Goal: Navigation & Orientation: Find specific page/section

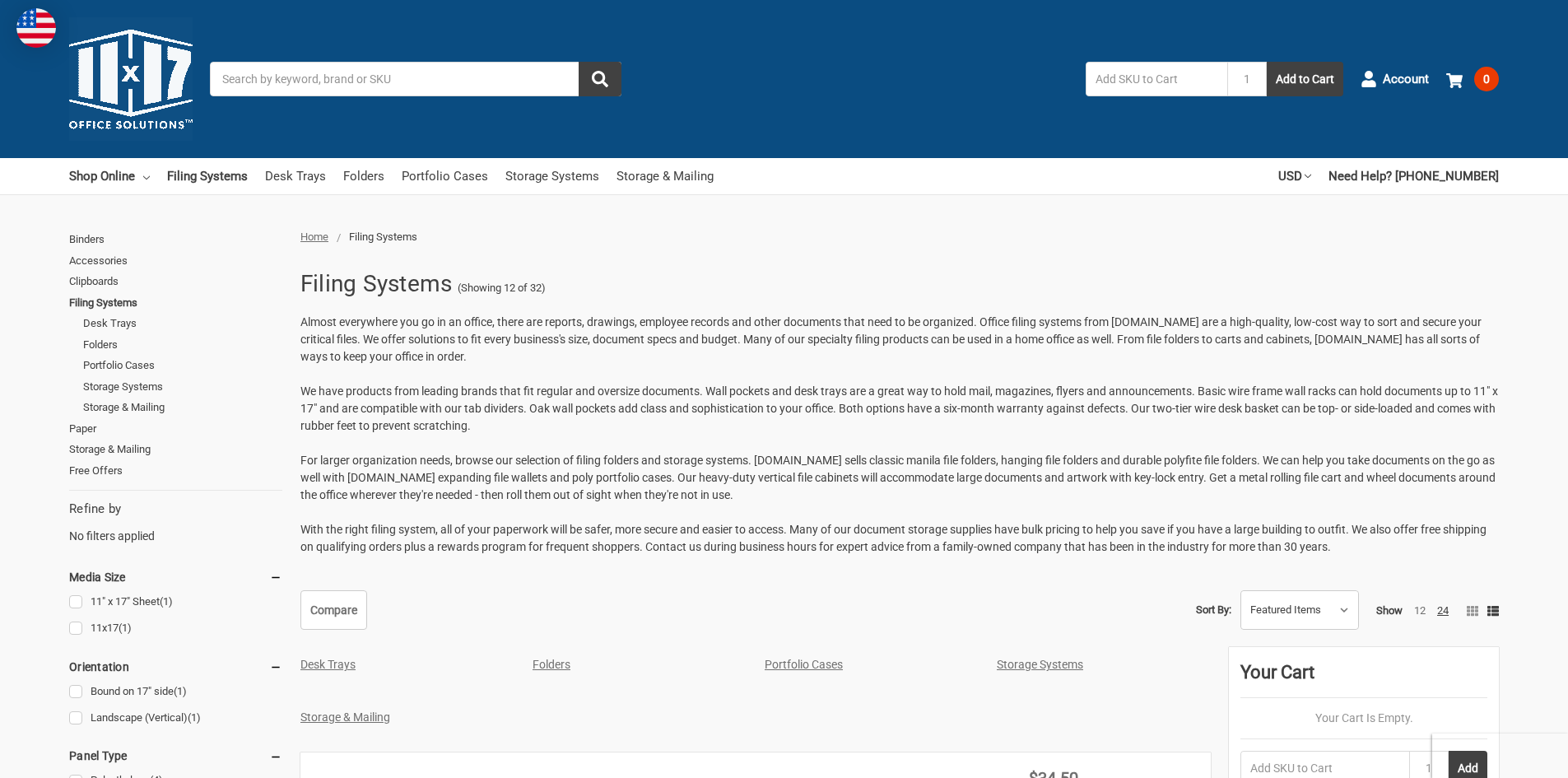
scroll to position [77, 0]
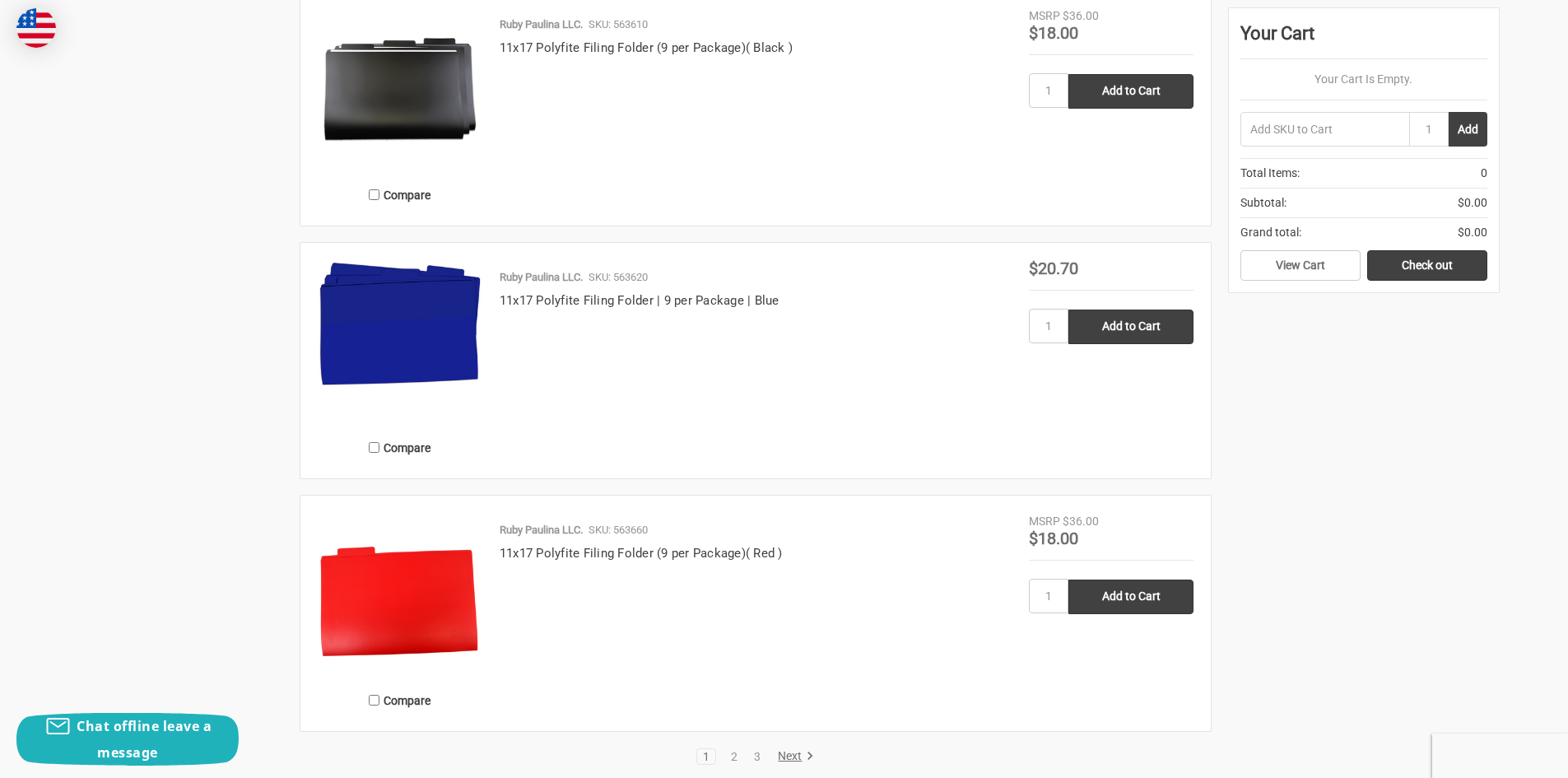
scroll to position [3348, 0]
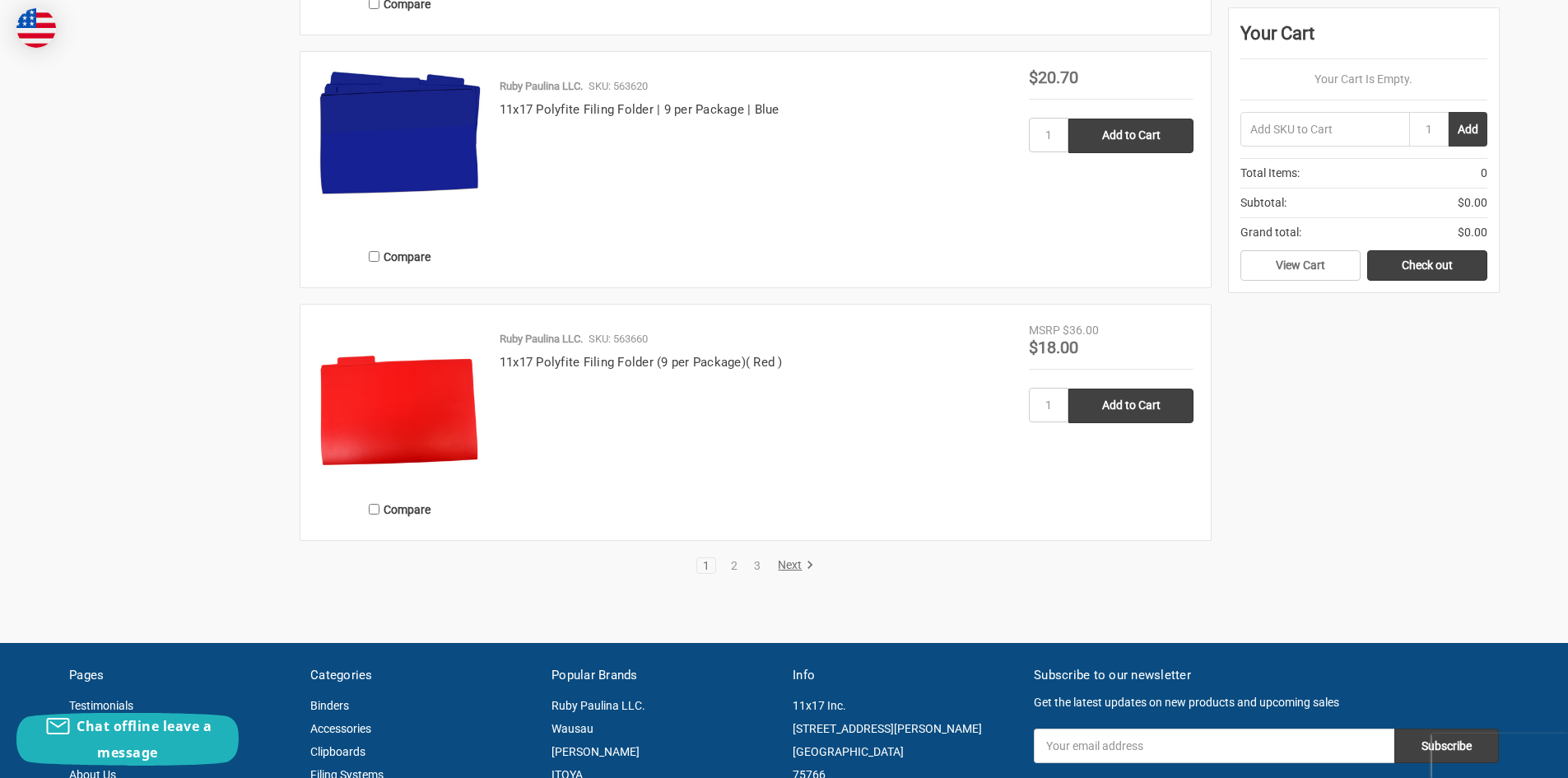
scroll to position [3458, 0]
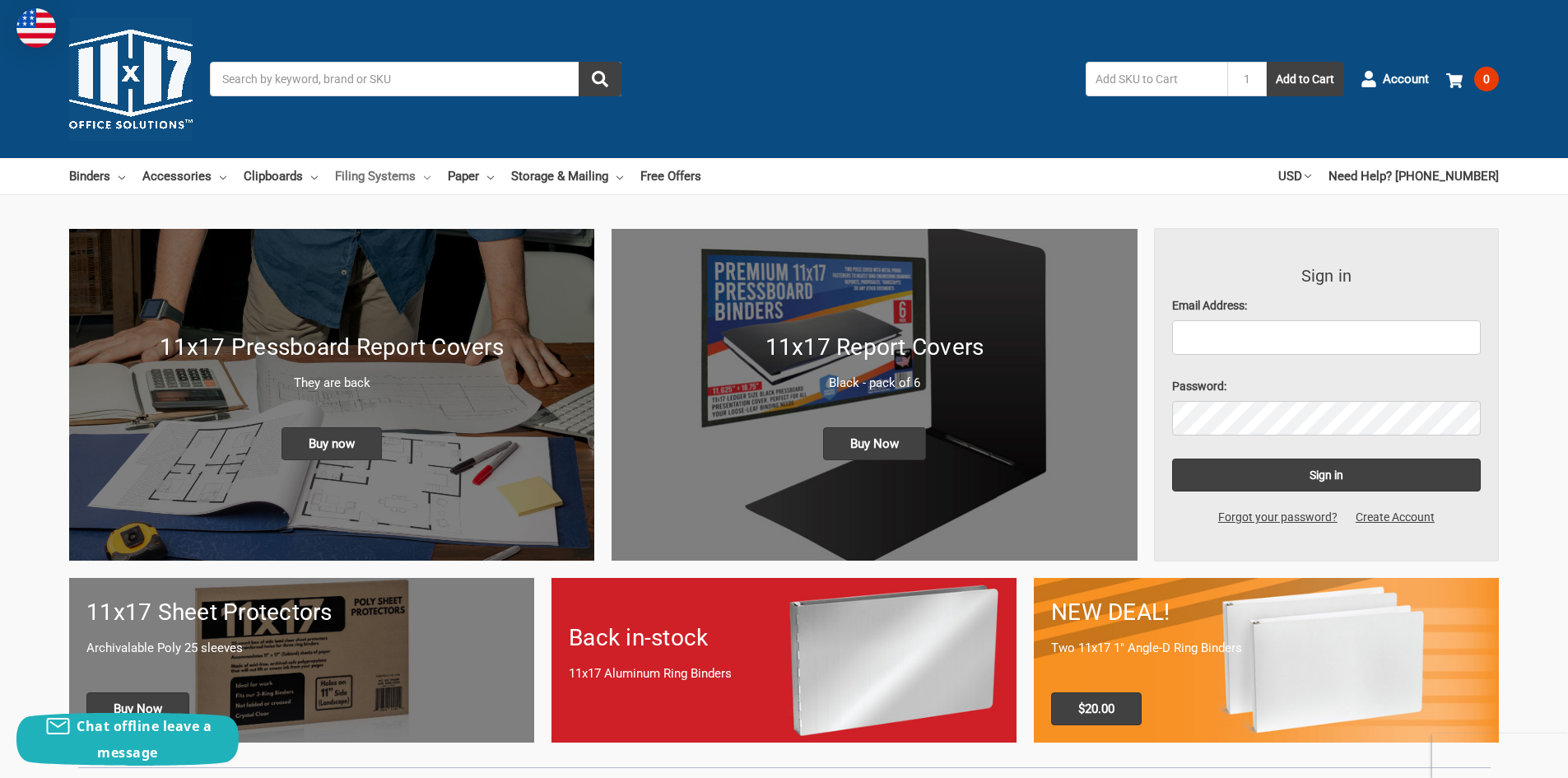
click at [384, 171] on link "Filing Systems" at bounding box center [382, 176] width 95 height 36
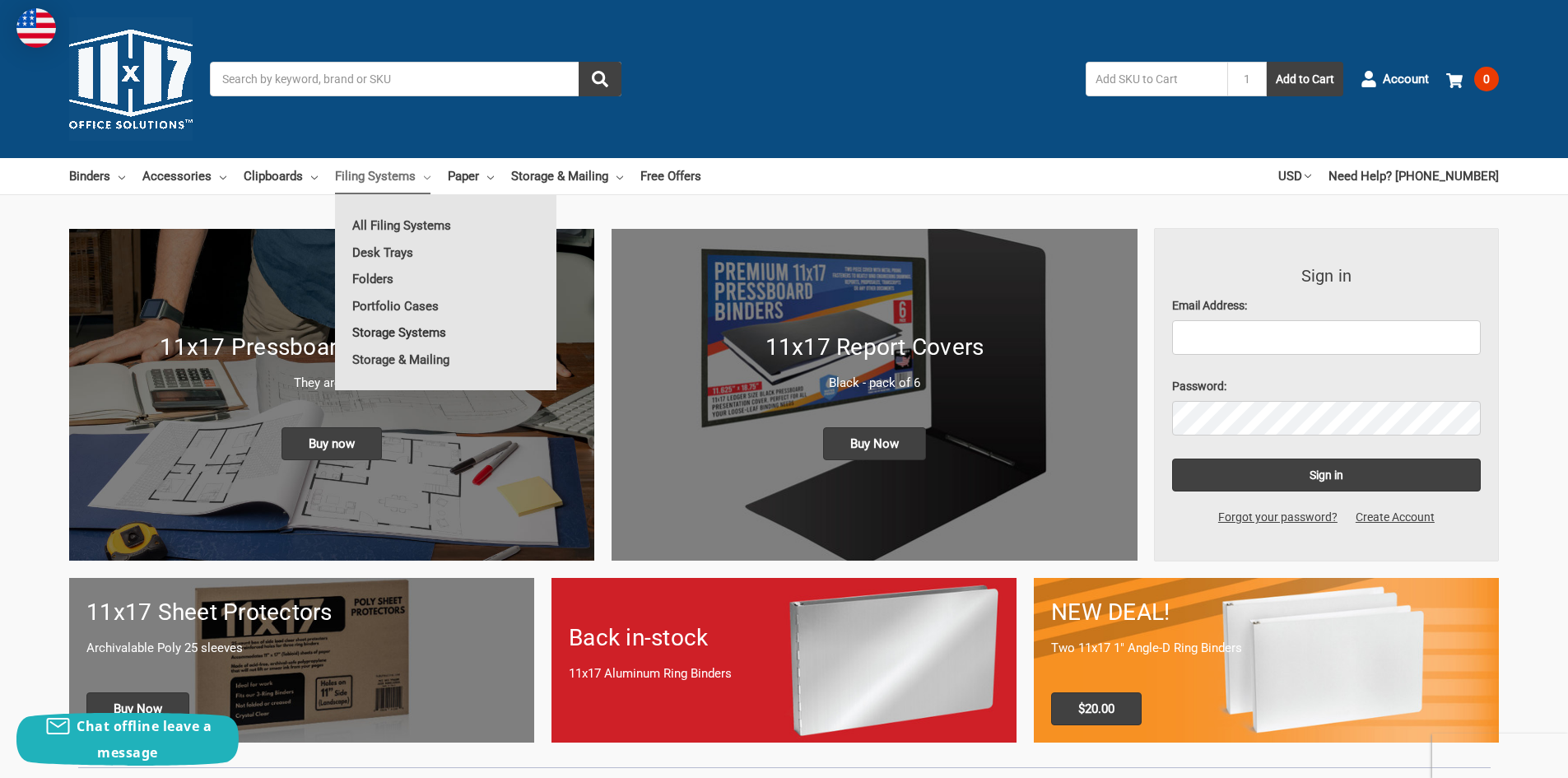
click at [373, 328] on link "Storage Systems" at bounding box center [445, 333] width 222 height 27
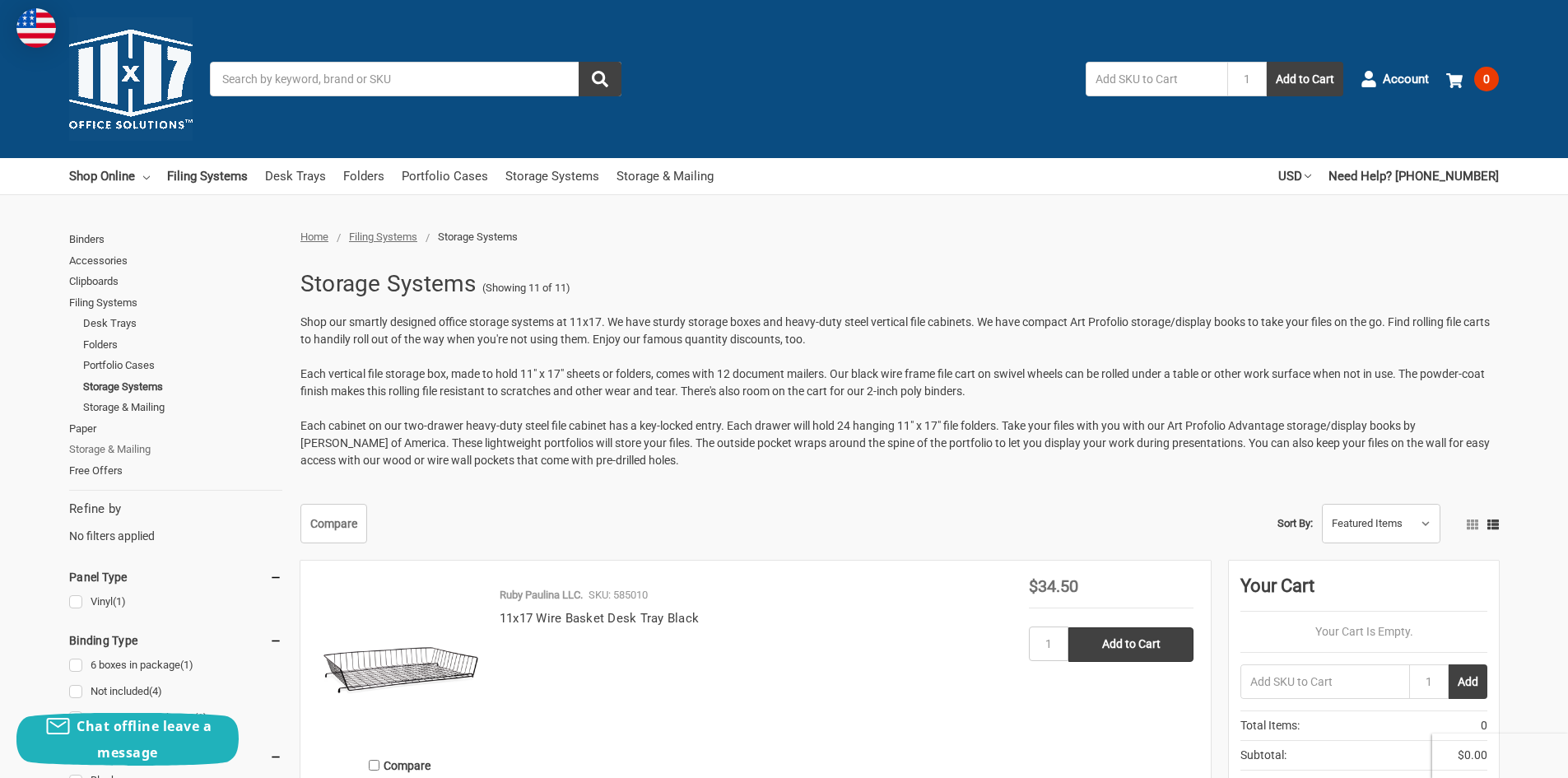
click at [109, 449] on link "Storage & Mailing" at bounding box center [176, 450] width 214 height 21
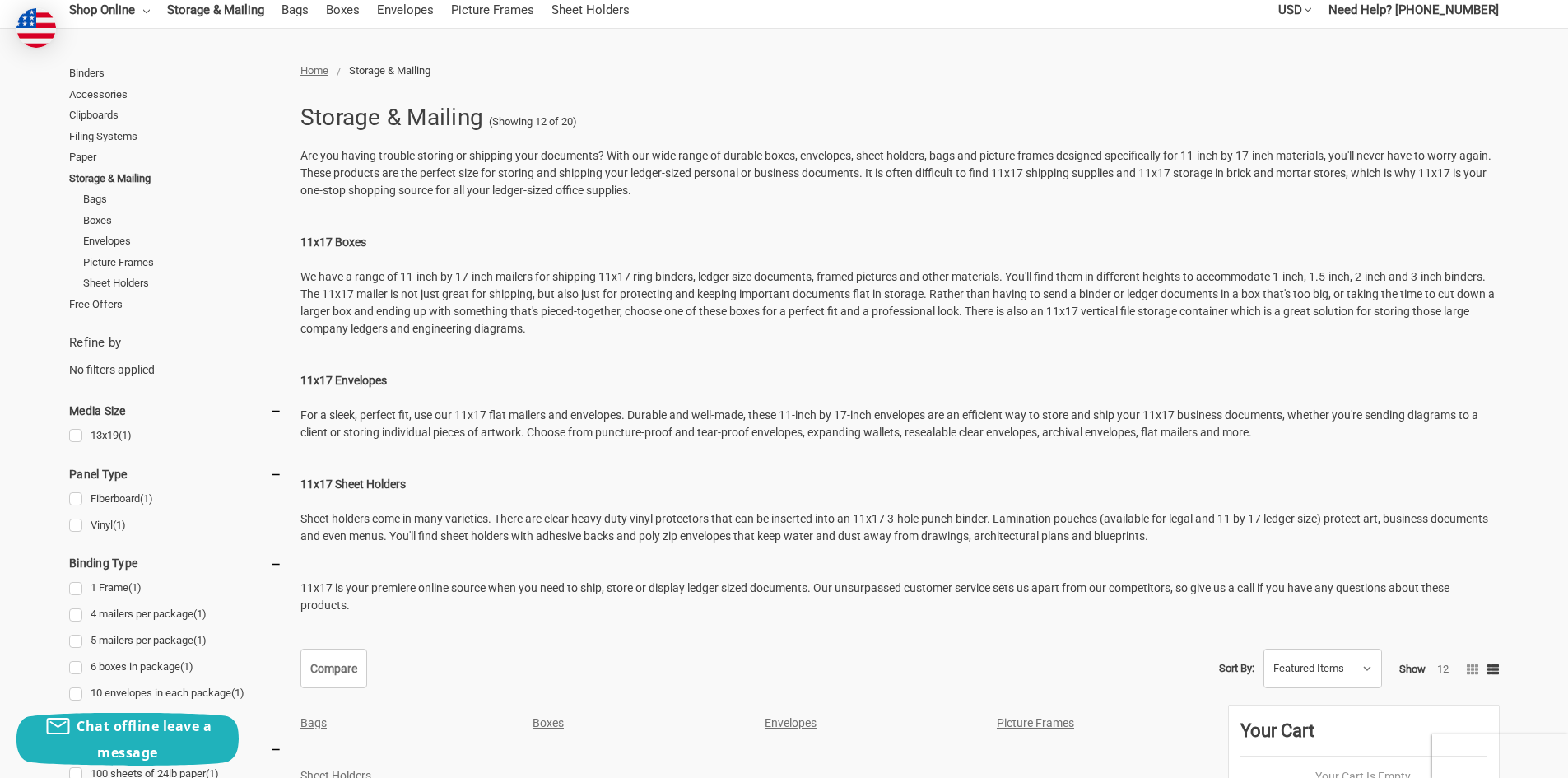
scroll to position [82, 0]
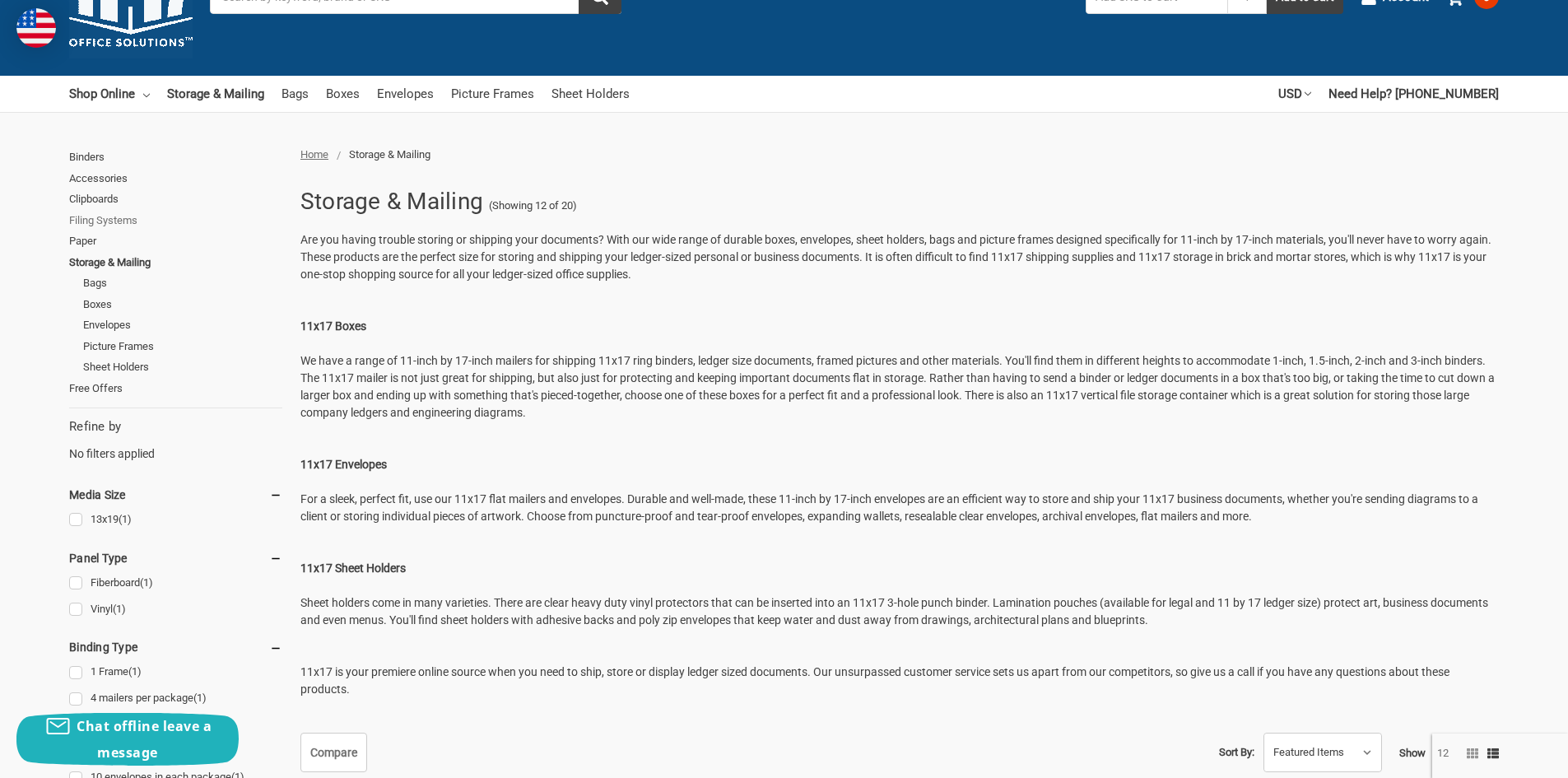
click at [96, 218] on link "Filing Systems" at bounding box center [176, 221] width 214 height 21
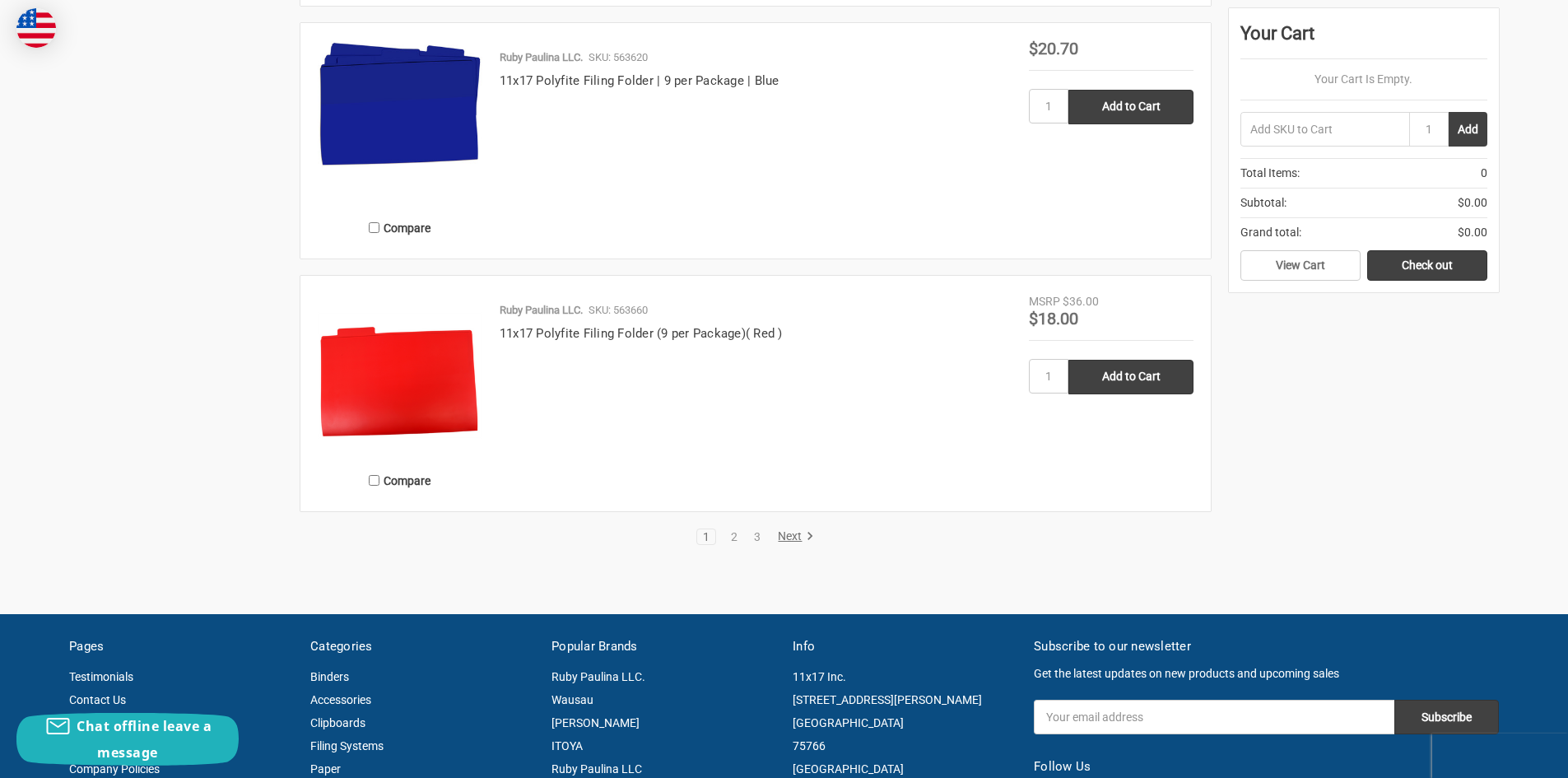
scroll to position [3375, 0]
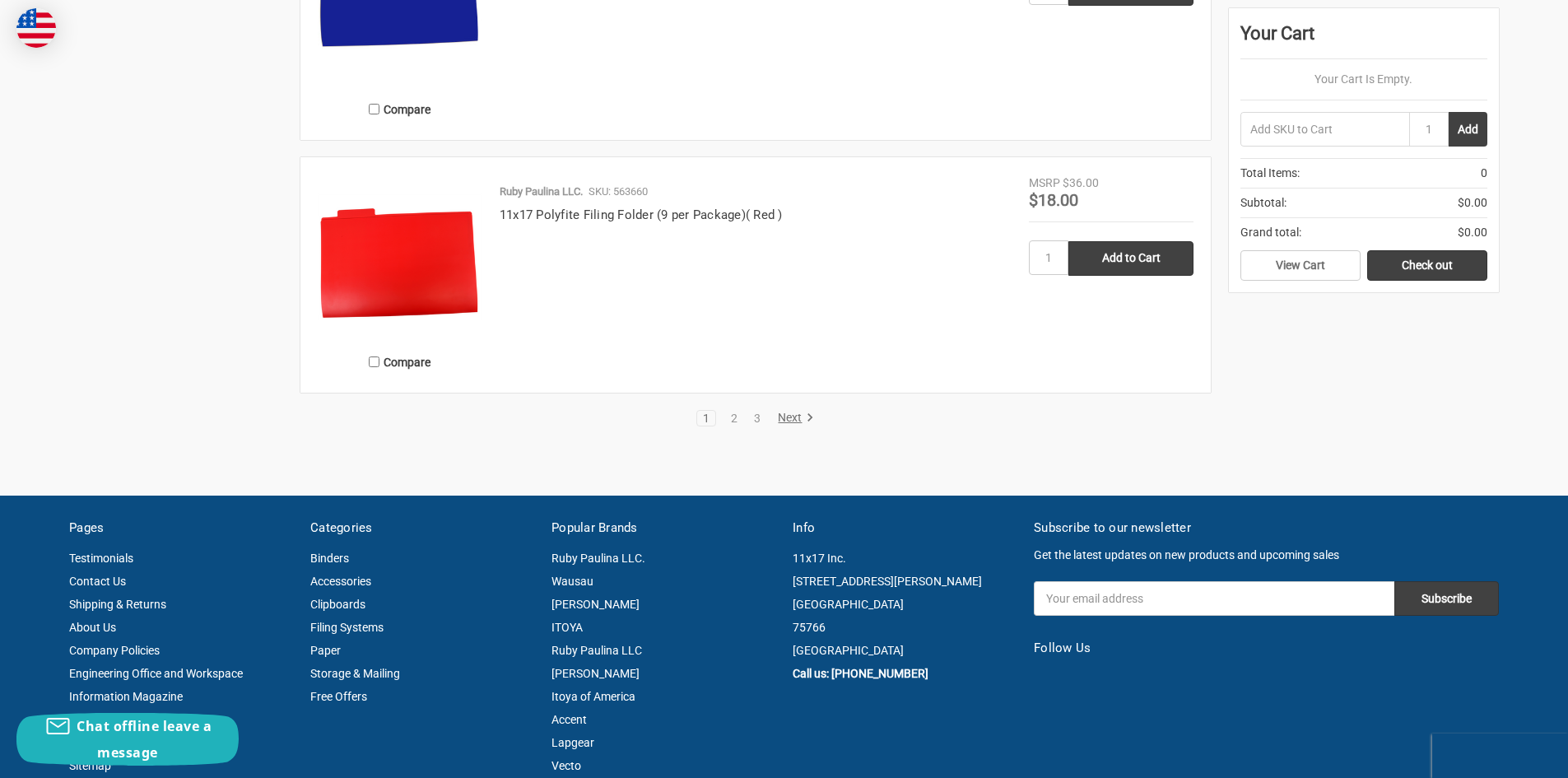
click at [786, 417] on link "Next" at bounding box center [793, 418] width 42 height 15
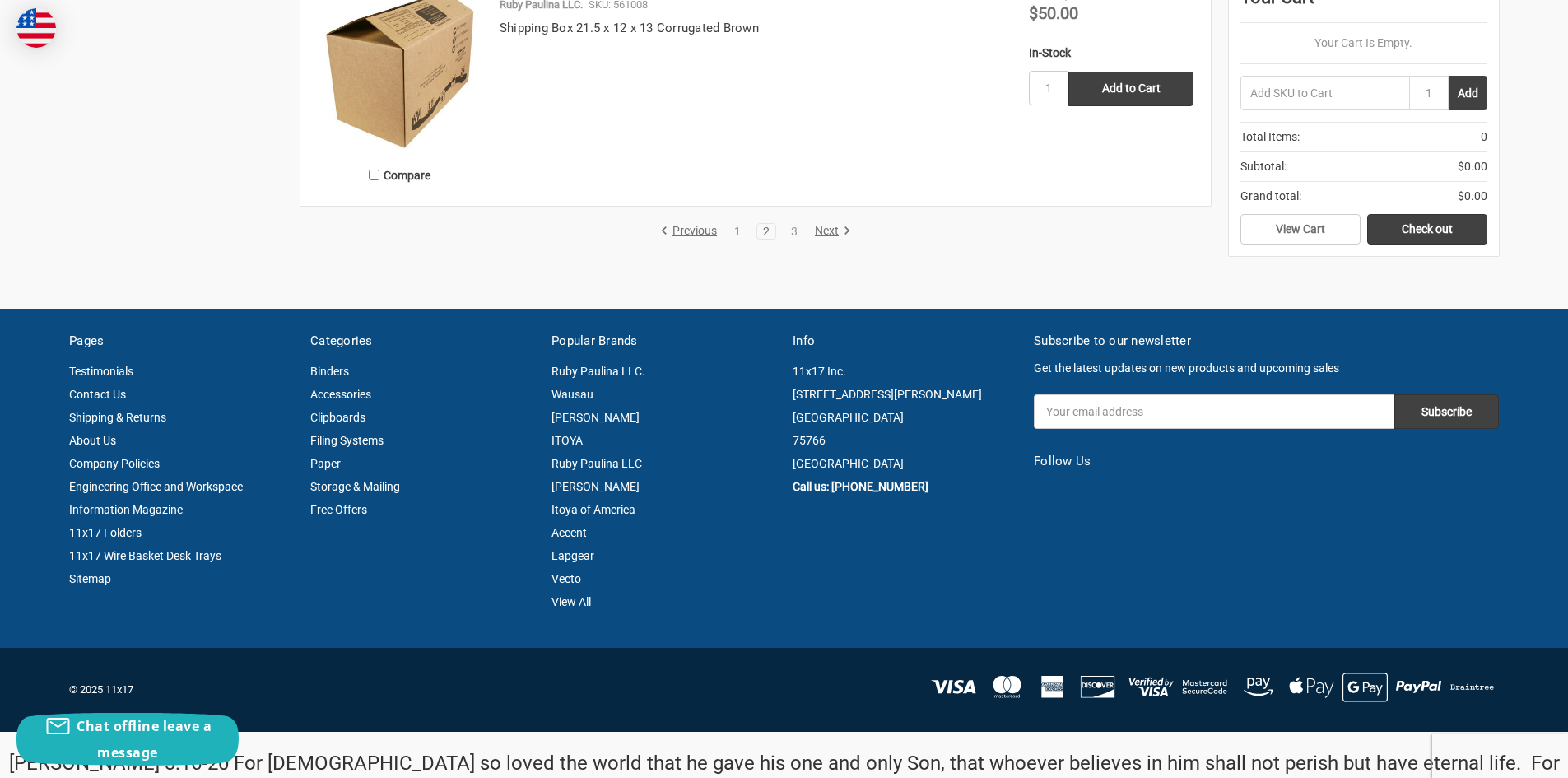
scroll to position [3458, 0]
click at [823, 231] on link "Next" at bounding box center [829, 231] width 42 height 15
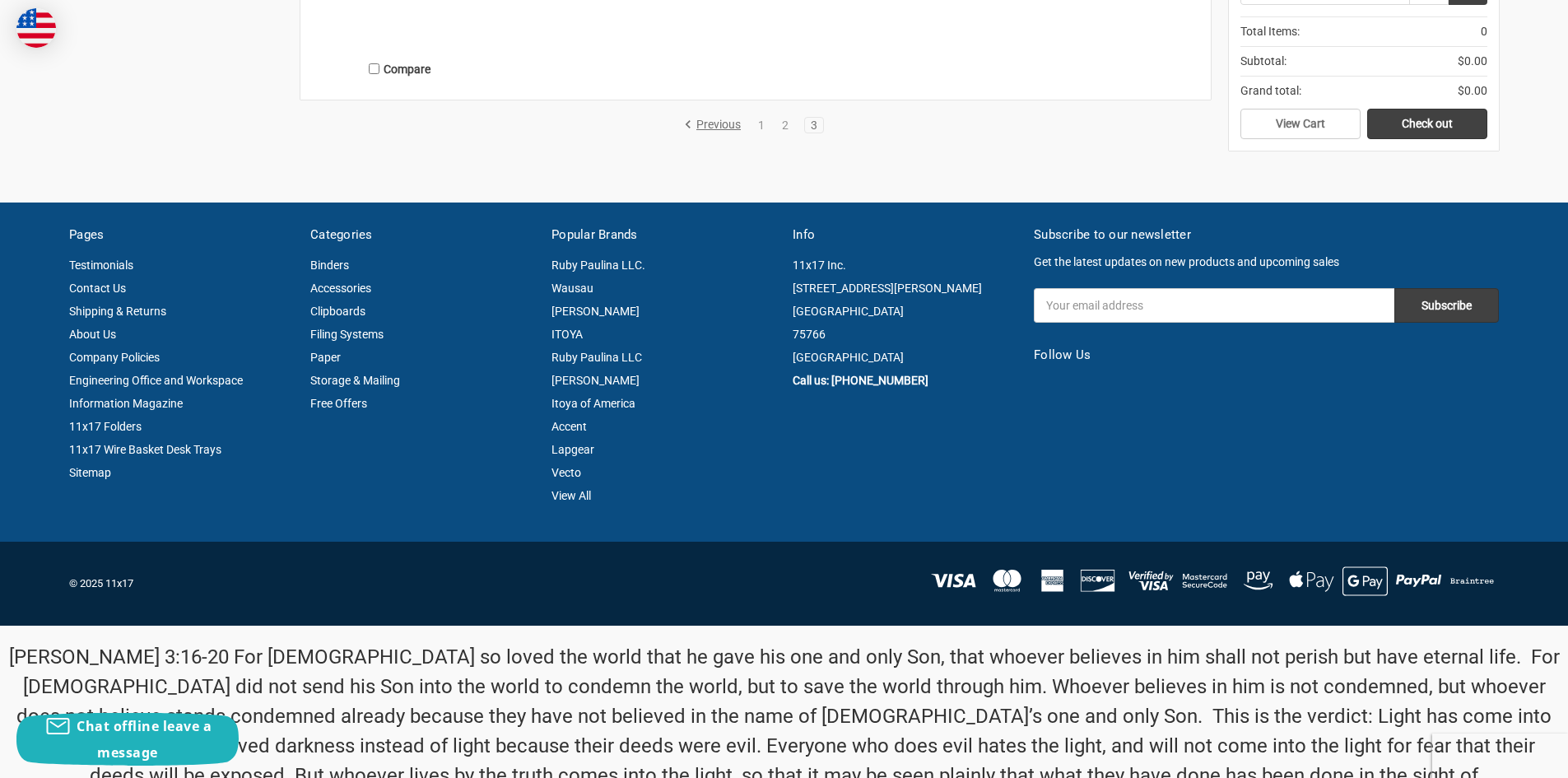
scroll to position [2598, 0]
